Goal: Task Accomplishment & Management: Manage account settings

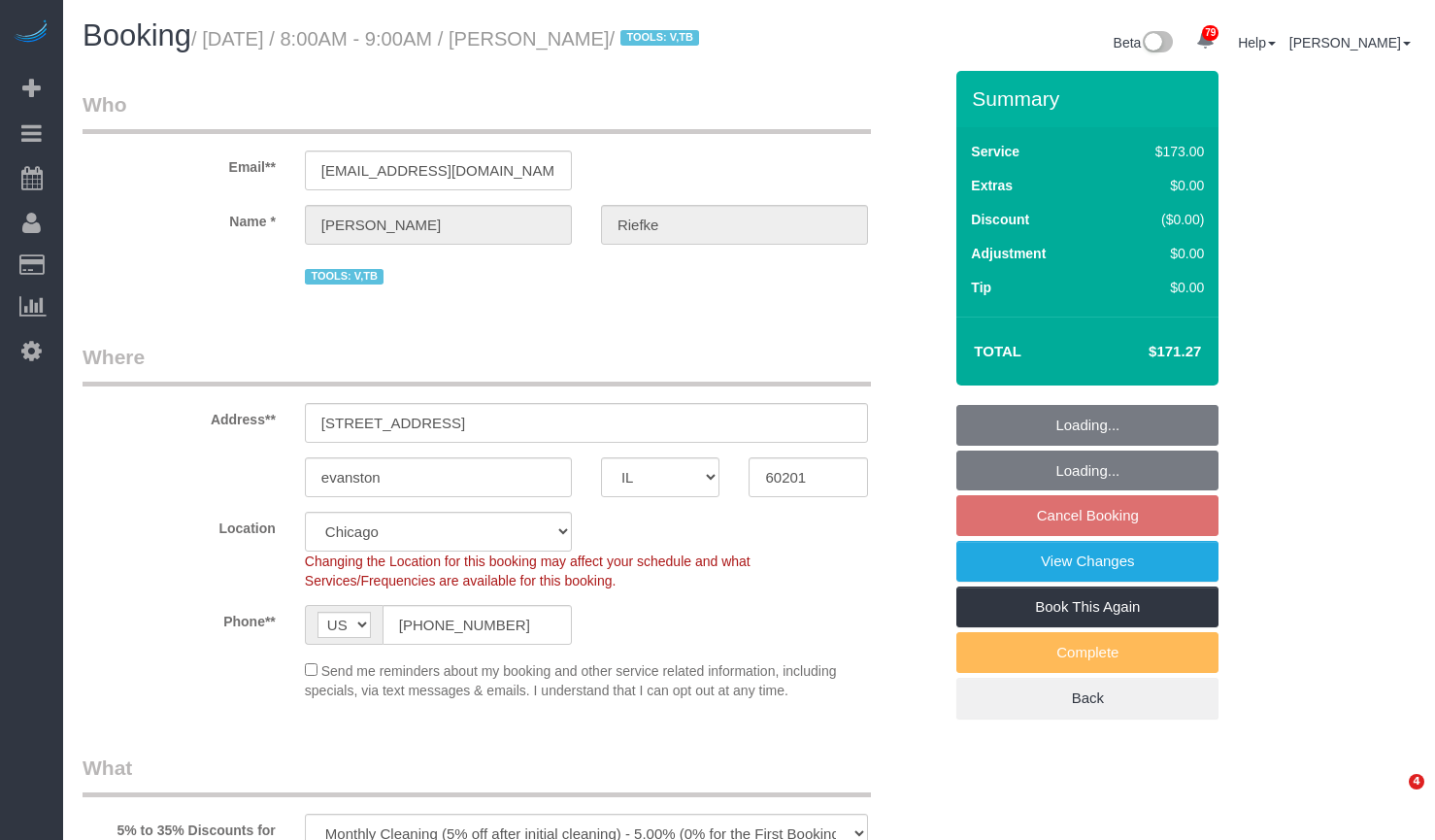
select select "IL"
select select "2"
select select "spot1"
select select "number:1"
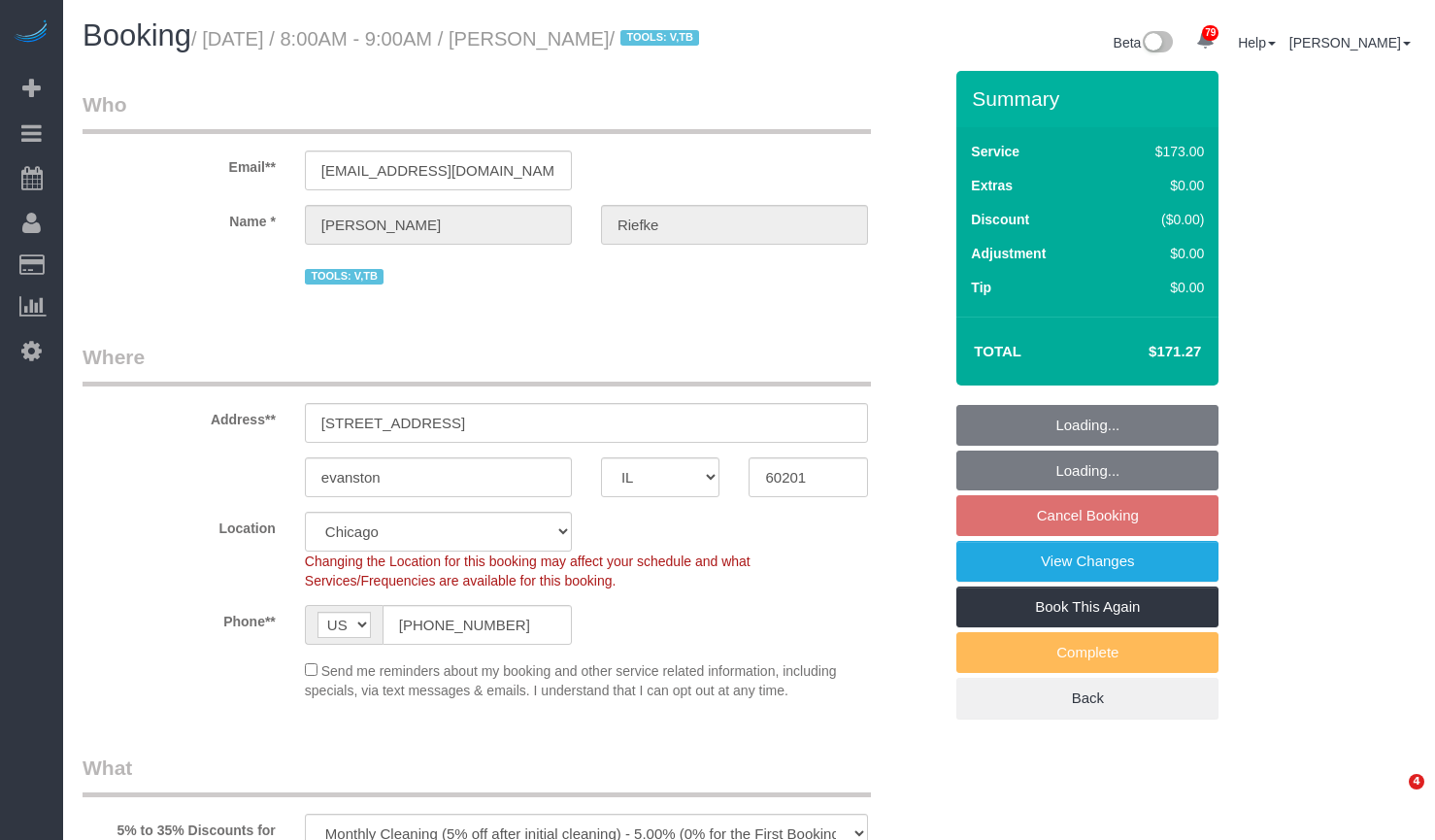
select select "number:66"
select select "number:139"
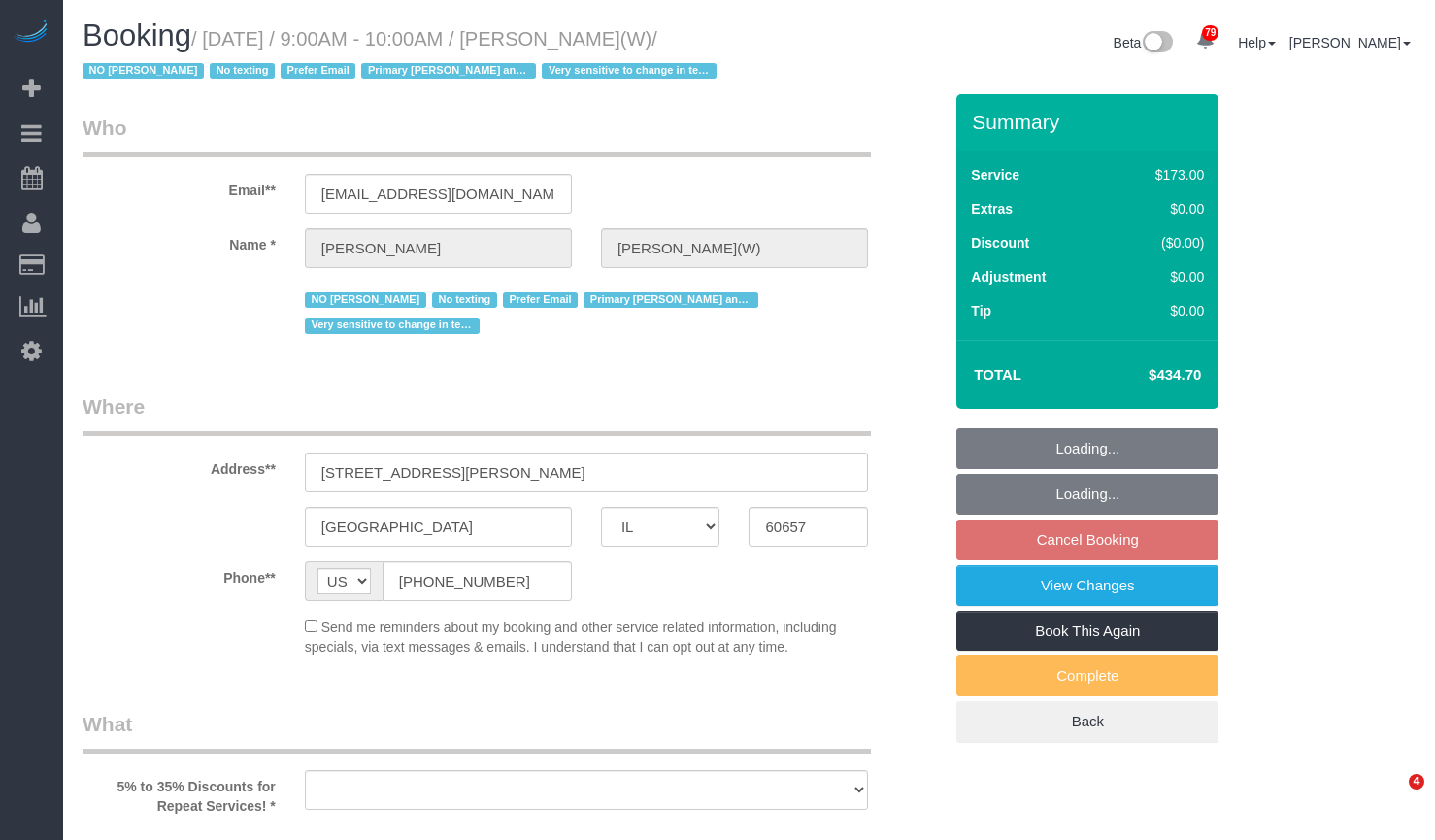
select select "IL"
select select "number:1"
select select "number:58"
select select "number:139"
select select "number:104"
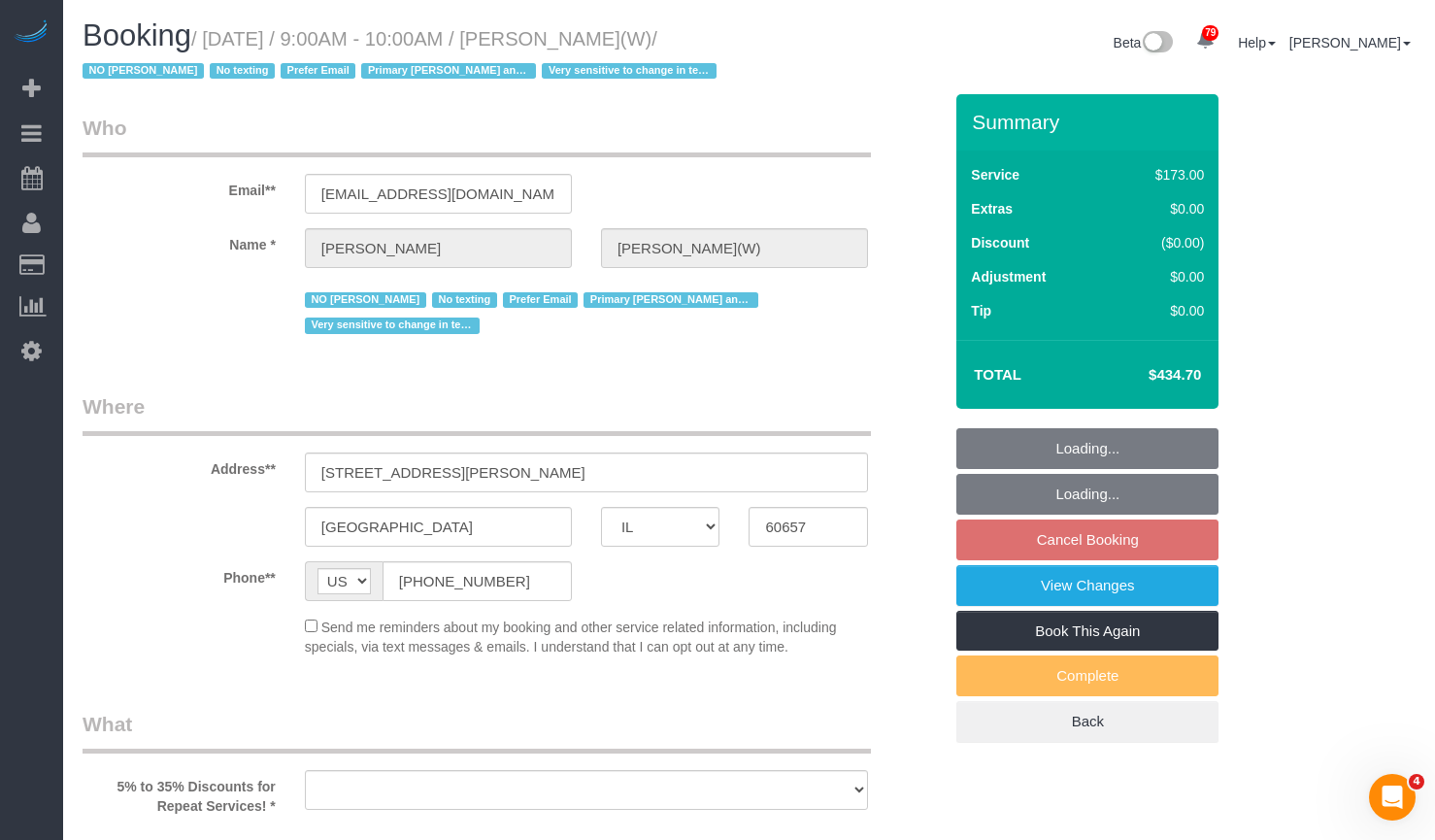
select select "object:1067"
select select "4"
select select "5"
select select "1"
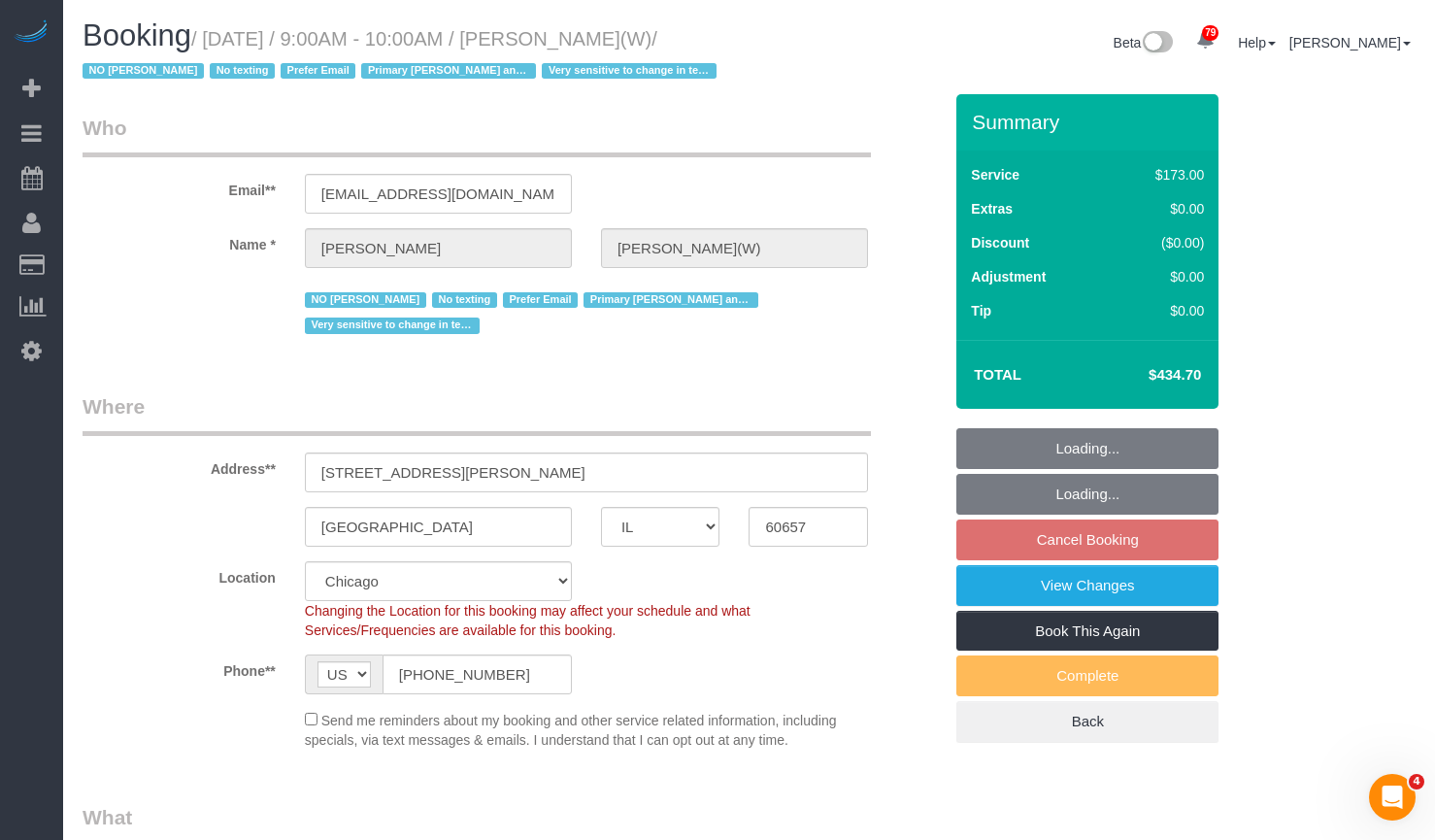
select select "object:1262"
select select "4"
select select "5"
select select "1"
click at [1156, 579] on link "View Changes" at bounding box center [1087, 585] width 262 height 41
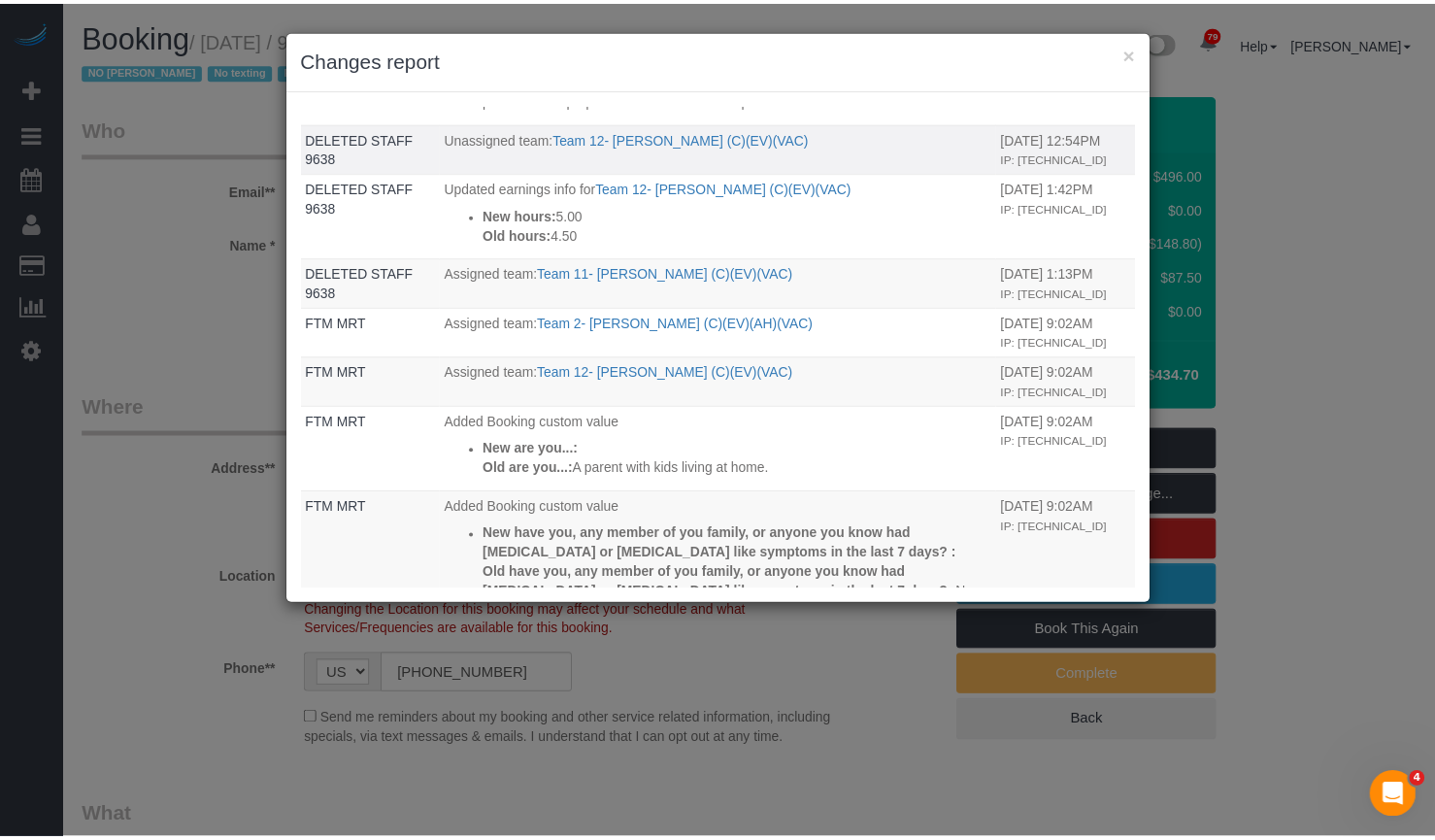
scroll to position [1165, 0]
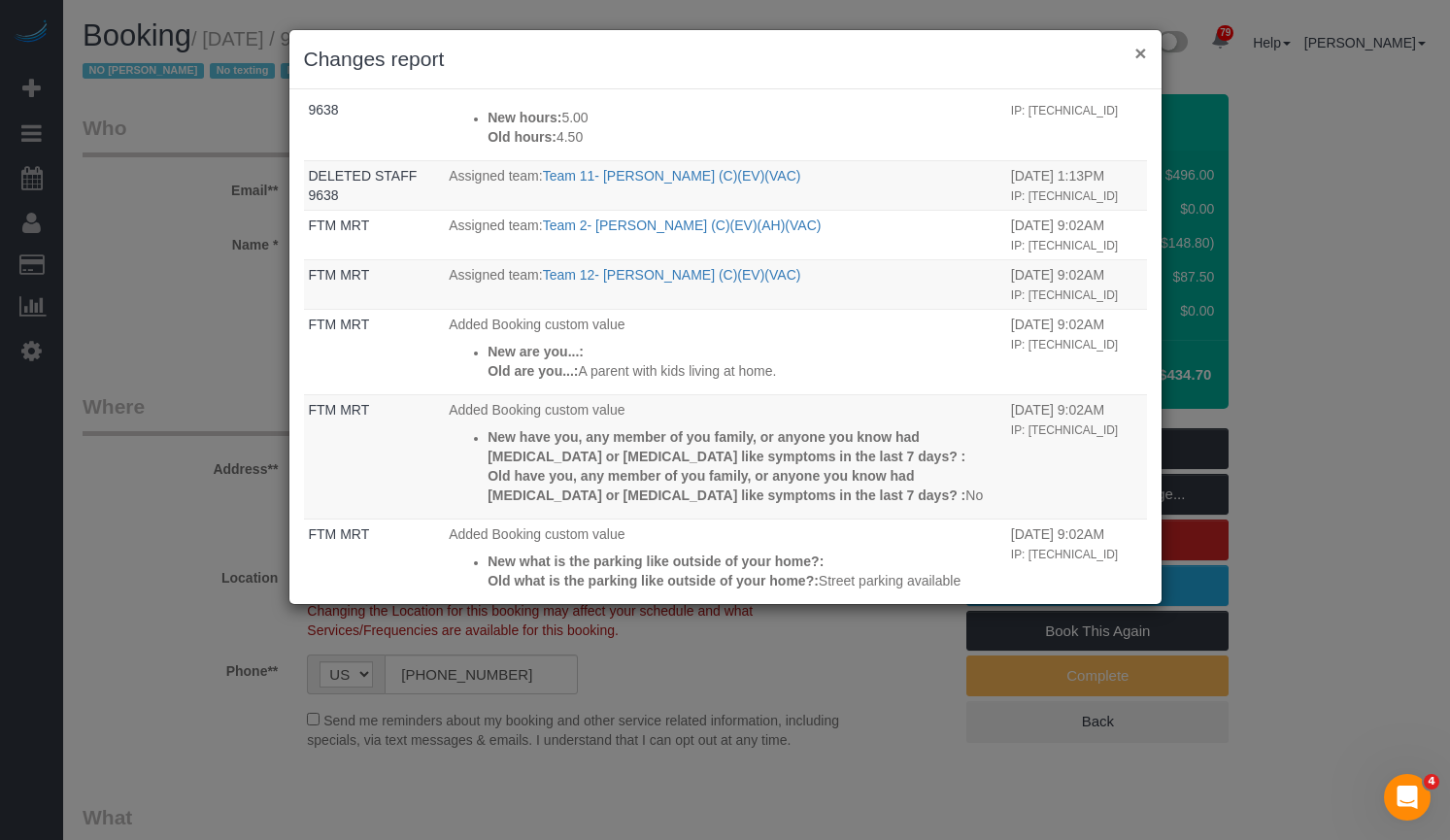
click at [1140, 59] on button "×" at bounding box center [1140, 53] width 12 height 20
